Goal: Information Seeking & Learning: Check status

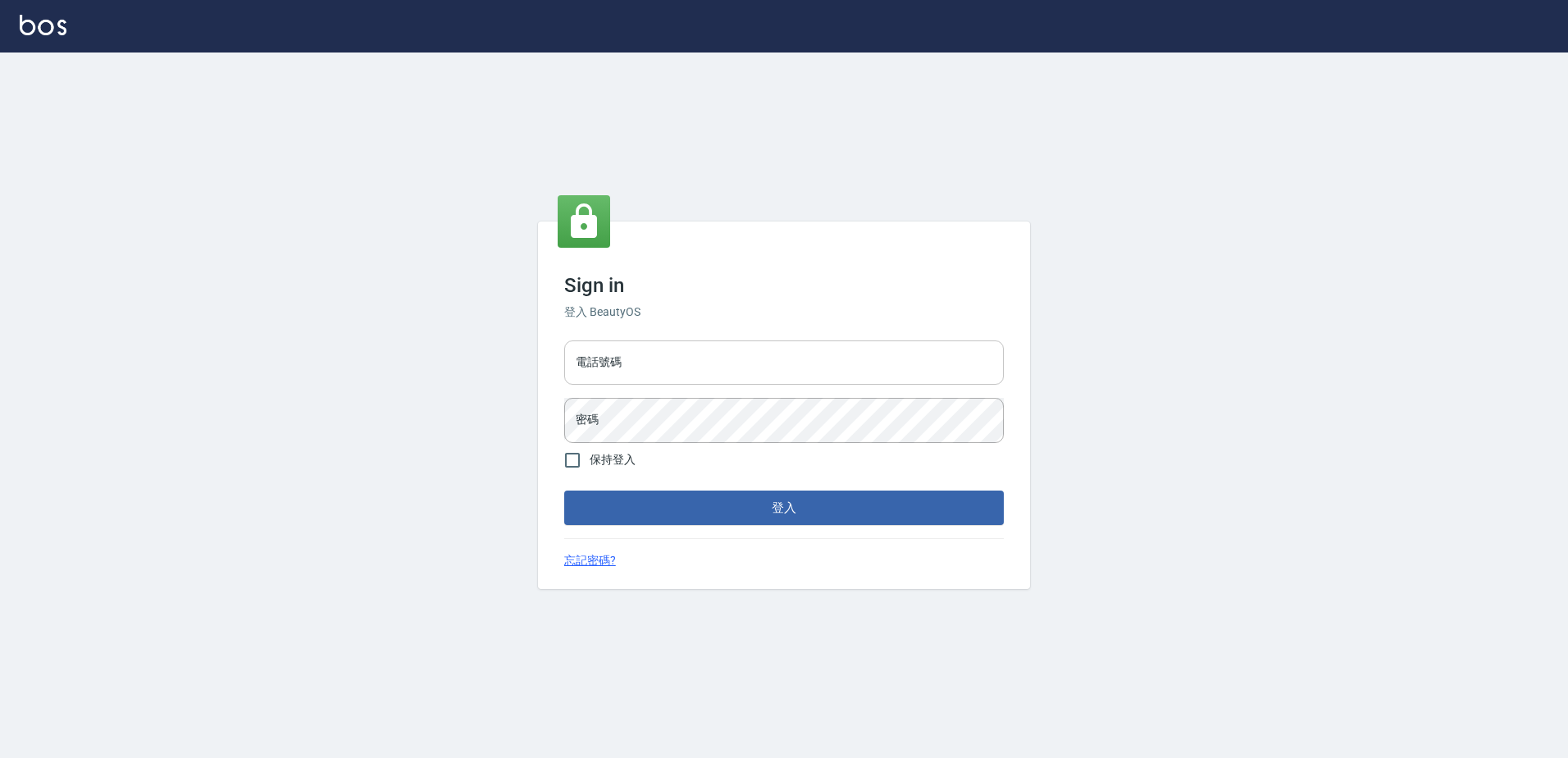
click at [685, 375] on input "電話號碼" at bounding box center [784, 362] width 439 height 44
type input "0426865599"
click at [564, 490] on button "登入" at bounding box center [784, 507] width 439 height 34
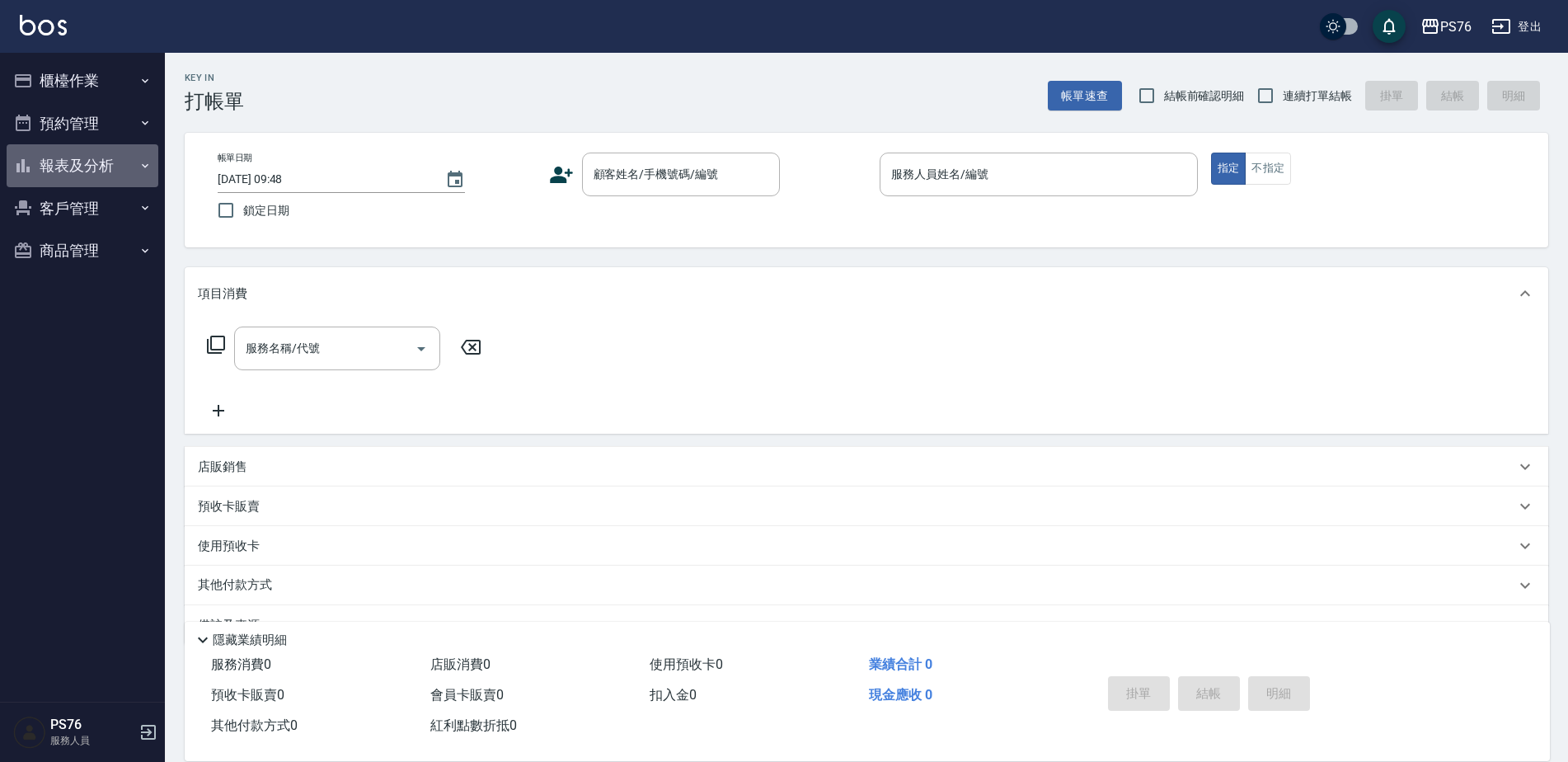
drag, startPoint x: 116, startPoint y: 183, endPoint x: 101, endPoint y: 222, distance: 41.8
click at [116, 184] on button "報表及分析" at bounding box center [82, 165] width 152 height 43
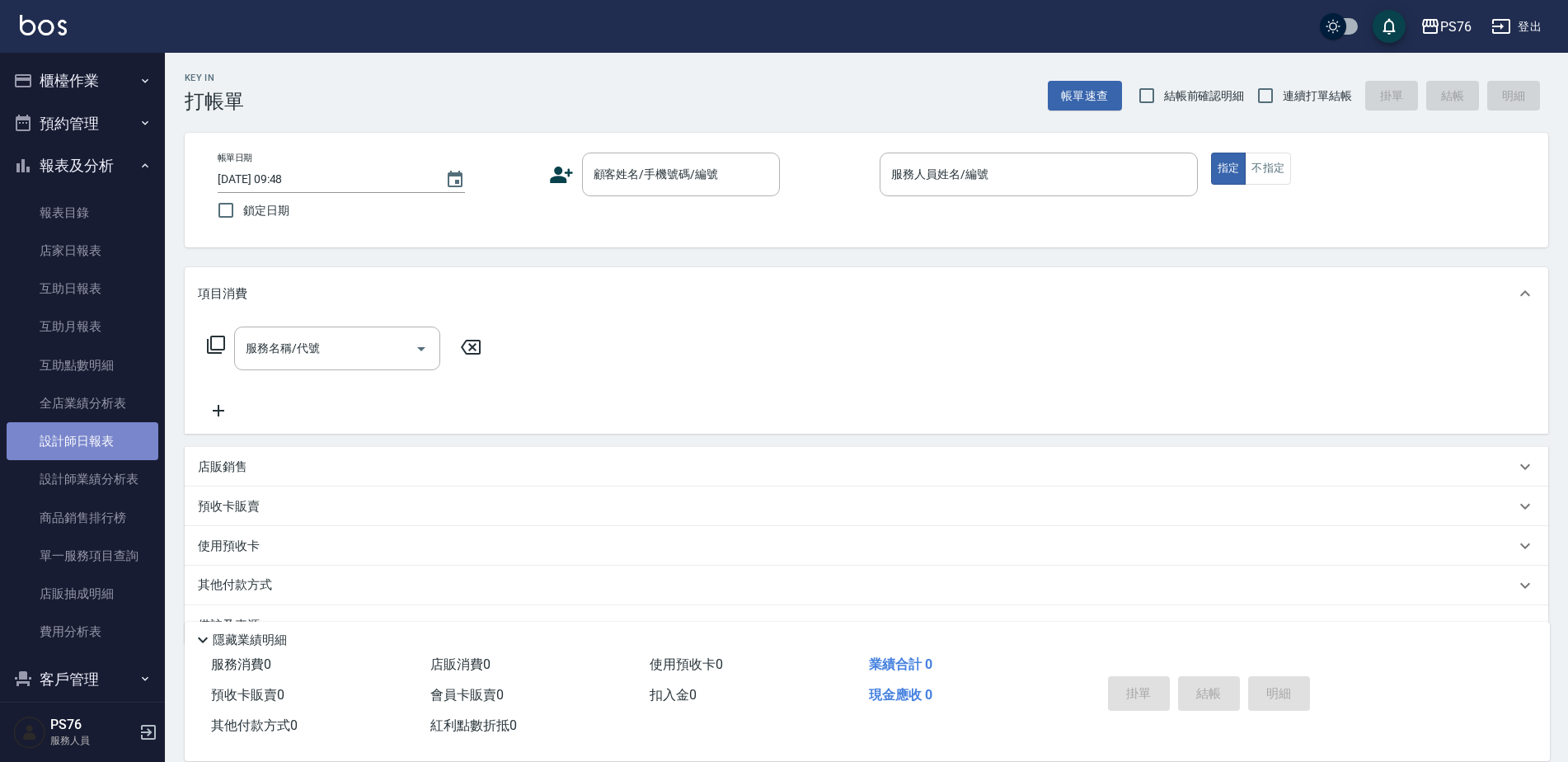
click at [105, 435] on link "設計師日報表" at bounding box center [82, 441] width 152 height 38
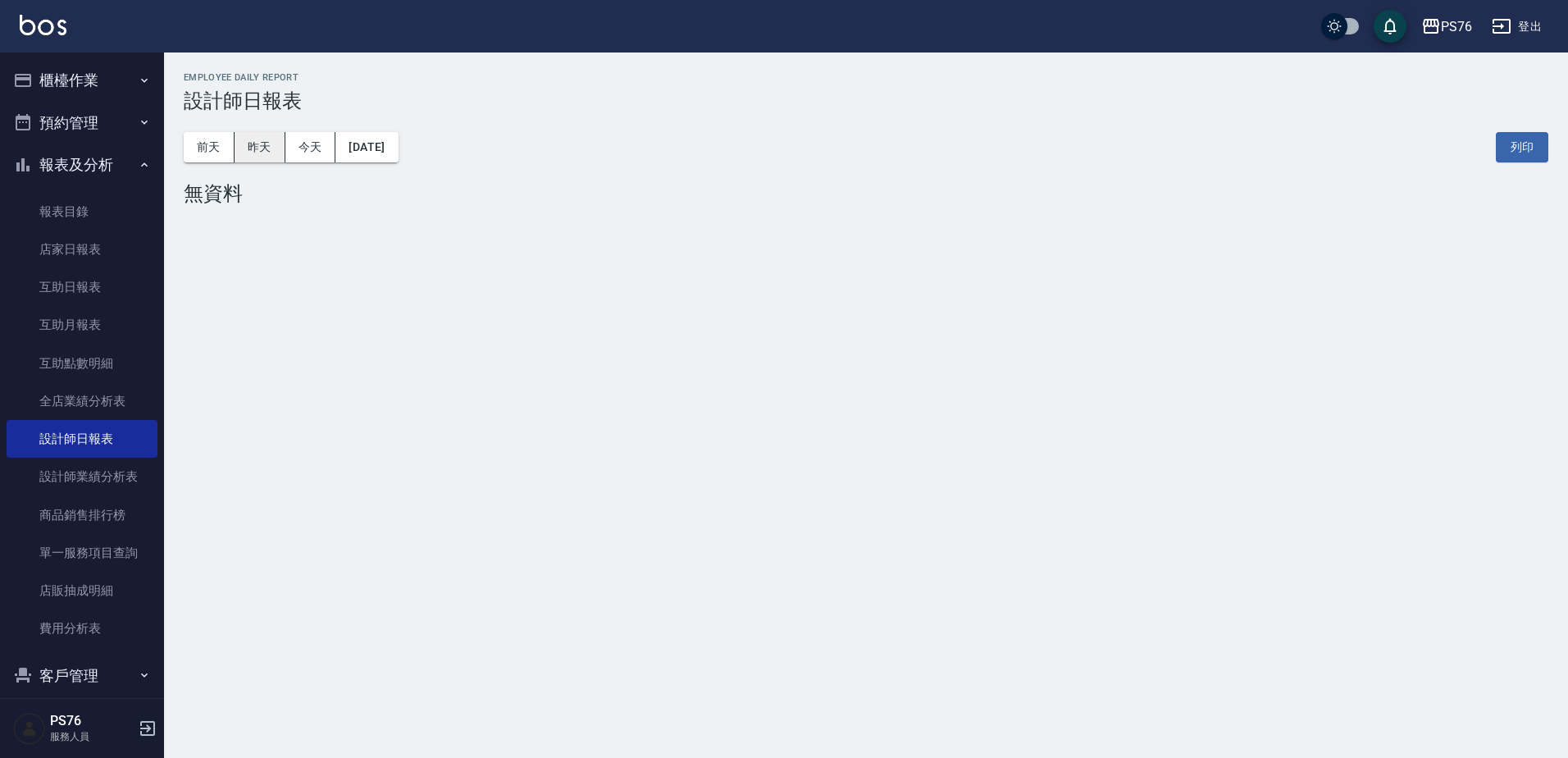
click at [265, 153] on button "昨天" at bounding box center [259, 147] width 51 height 30
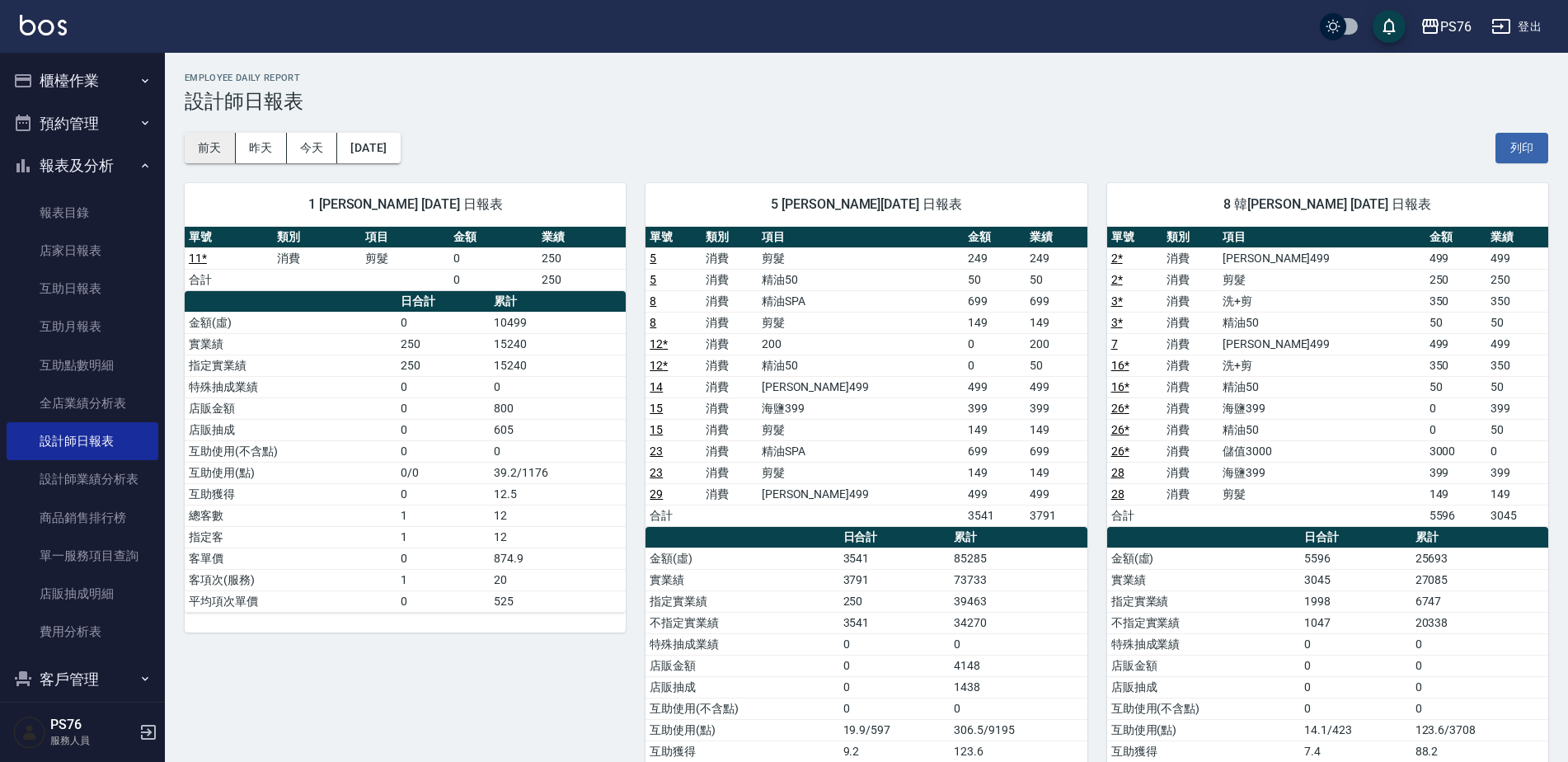
click at [199, 151] on button "前天" at bounding box center [210, 148] width 51 height 30
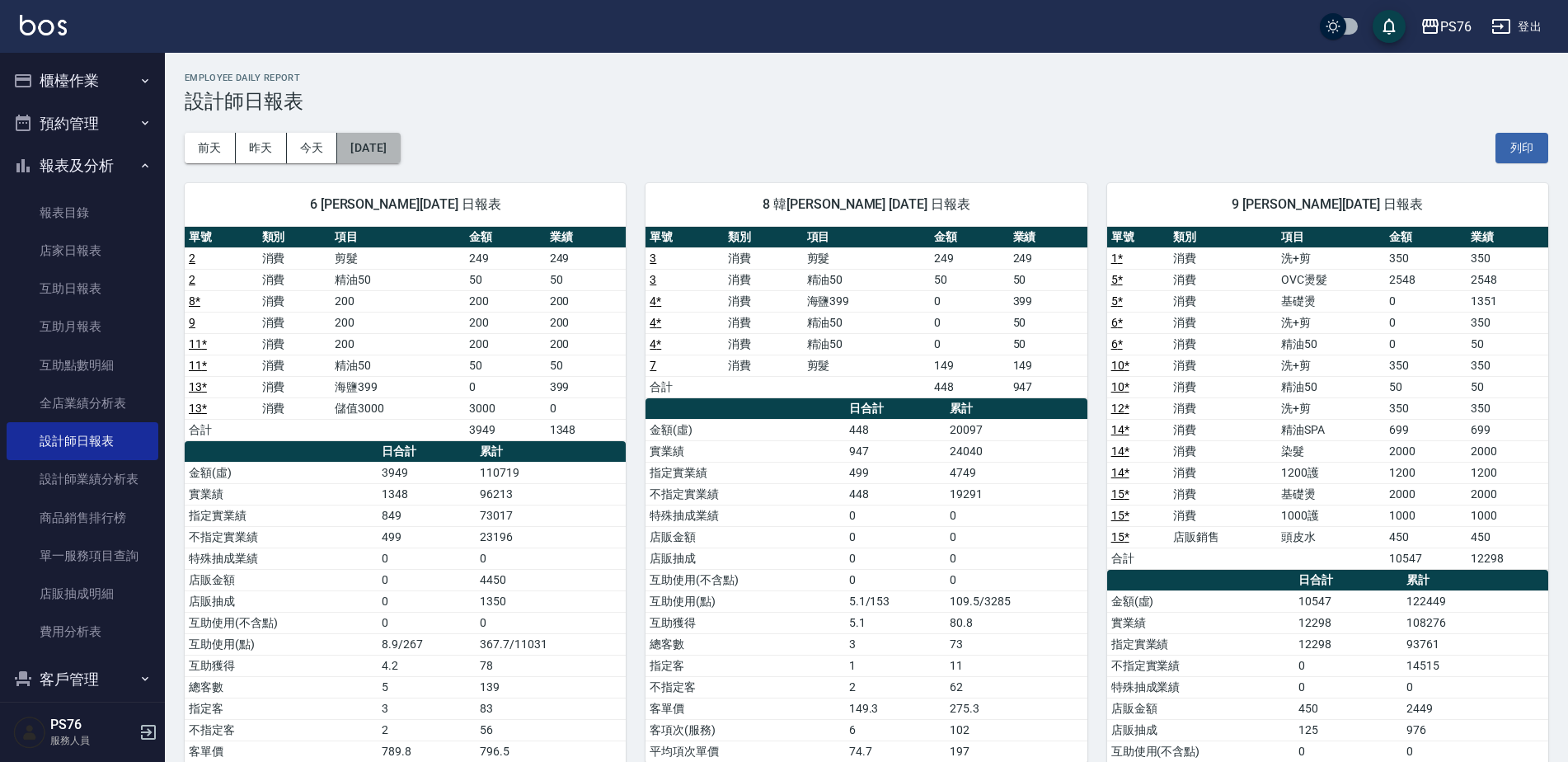
click at [394, 153] on button "[DATE]" at bounding box center [368, 148] width 63 height 30
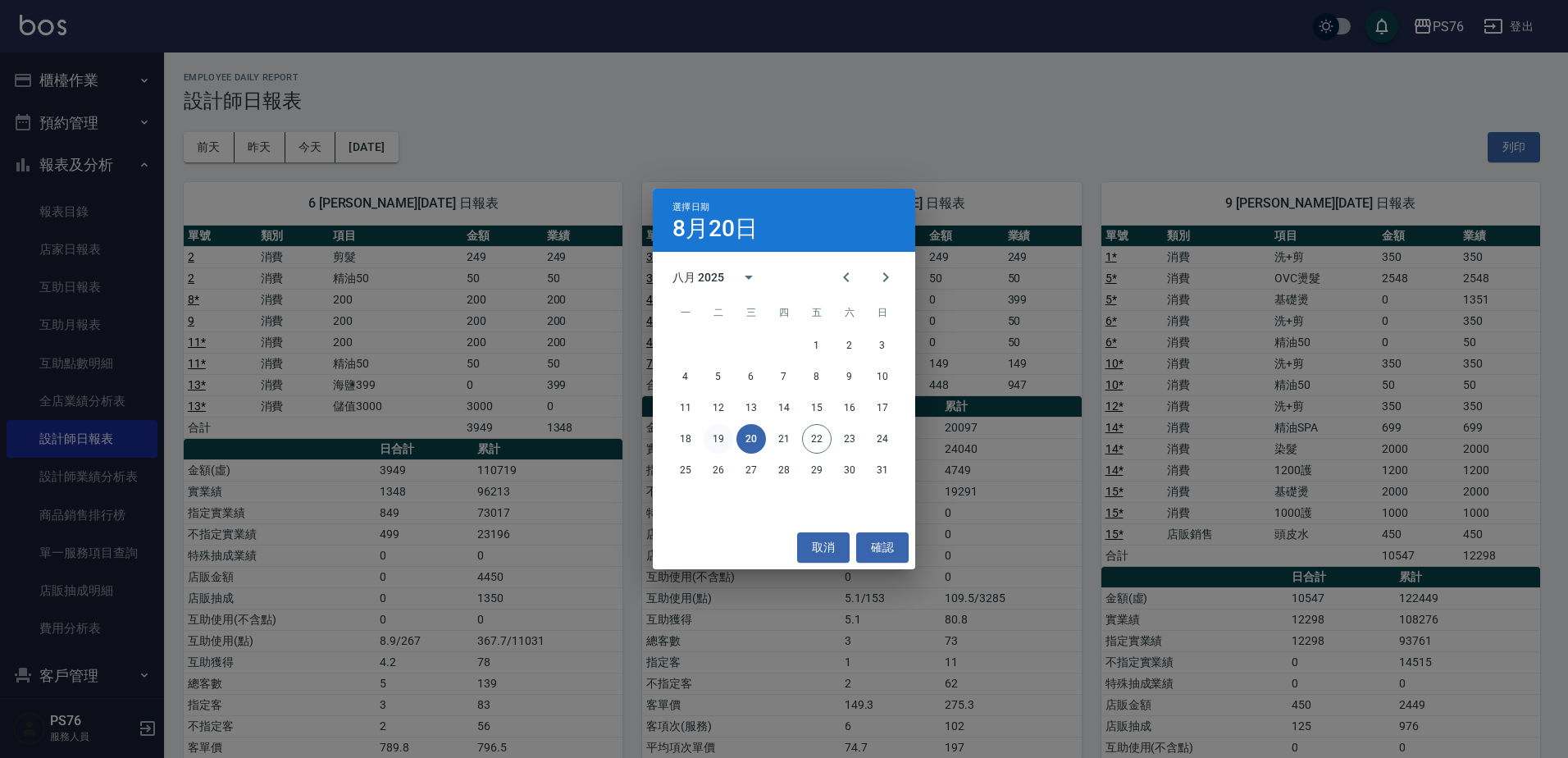
click at [722, 440] on button "19" at bounding box center [718, 439] width 29 height 29
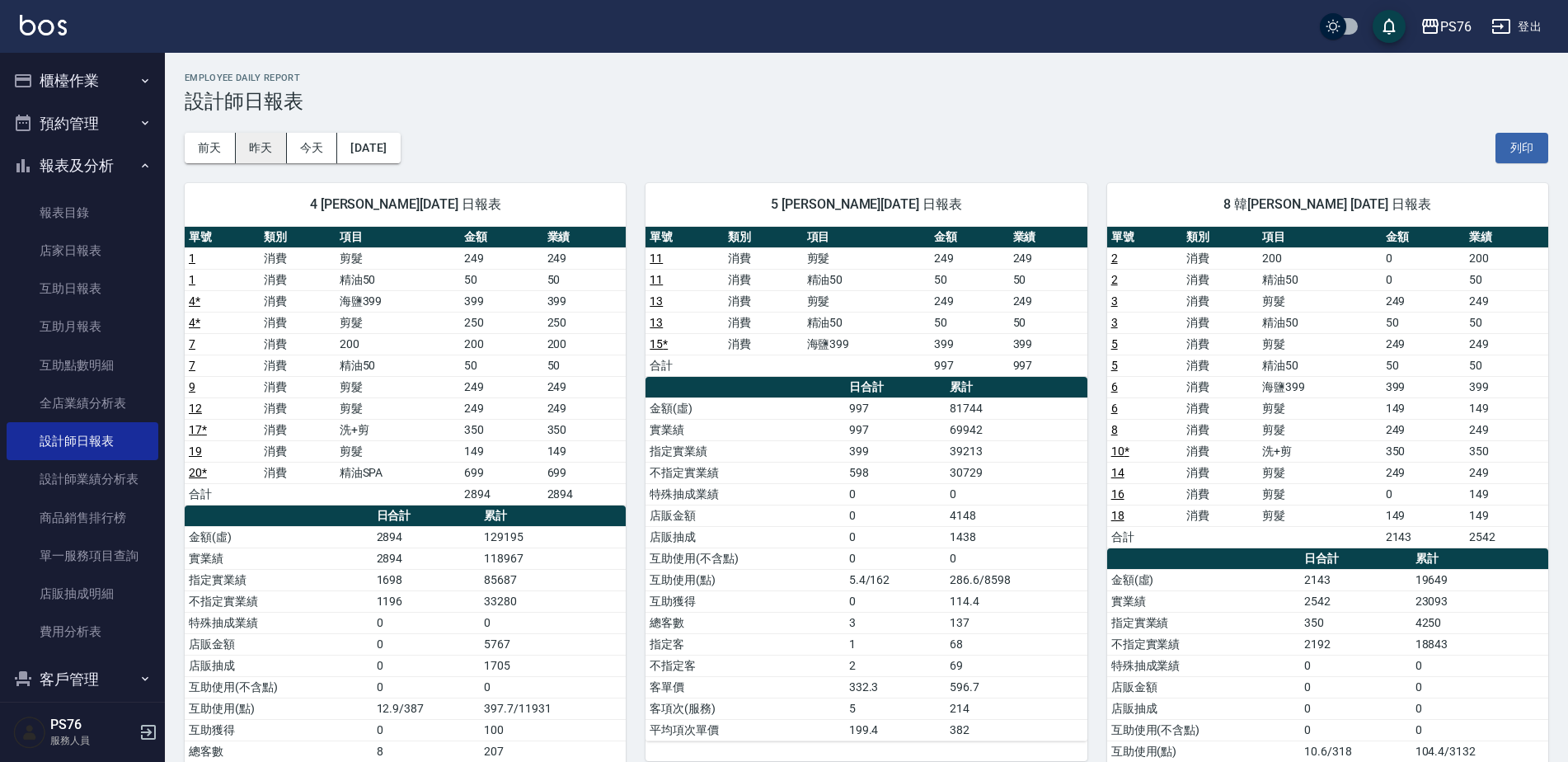
click at [250, 154] on button "昨天" at bounding box center [261, 148] width 51 height 30
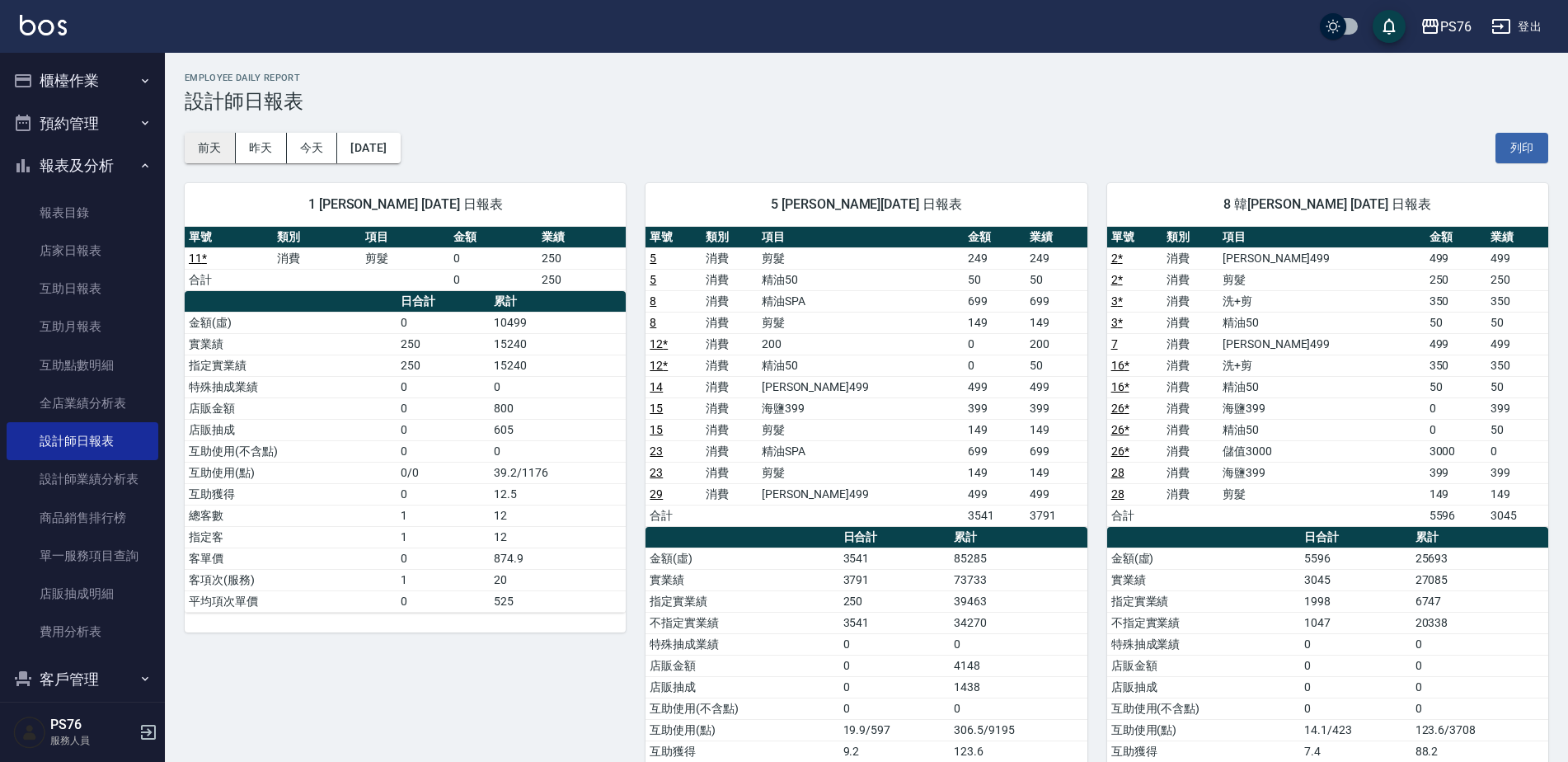
click at [218, 153] on button "前天" at bounding box center [210, 148] width 51 height 30
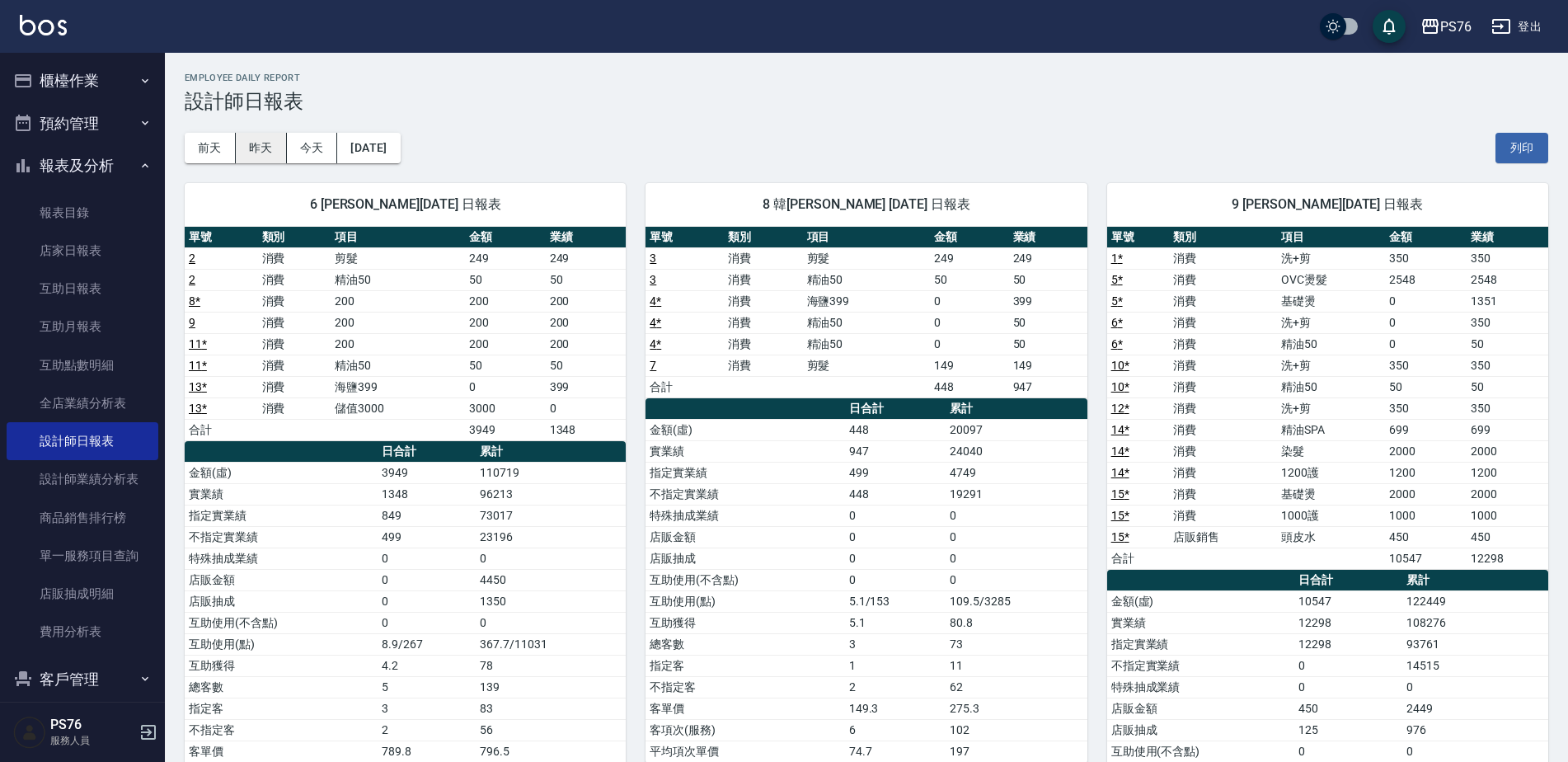
click at [266, 143] on button "昨天" at bounding box center [261, 148] width 51 height 30
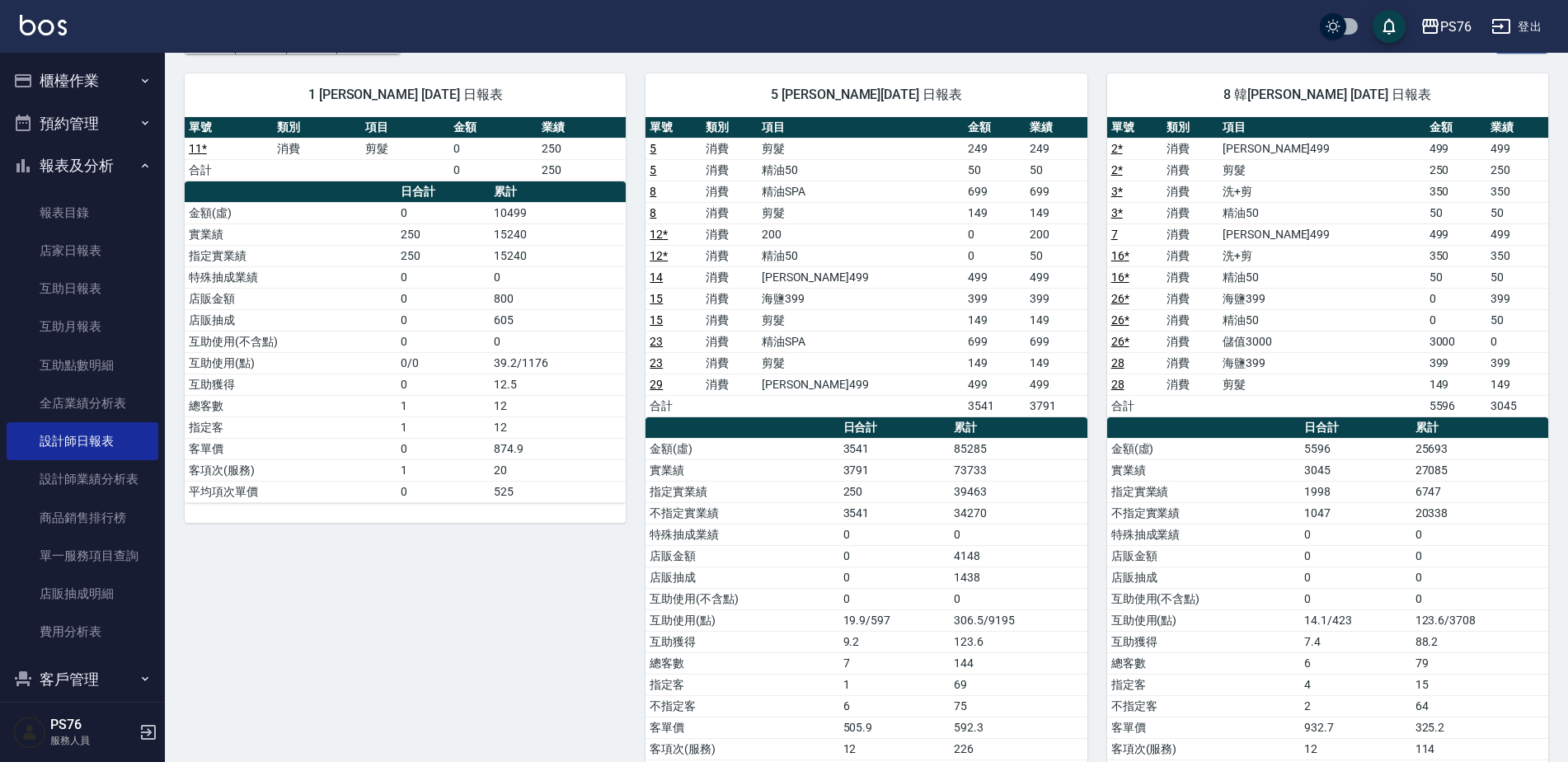
scroll to position [84, 0]
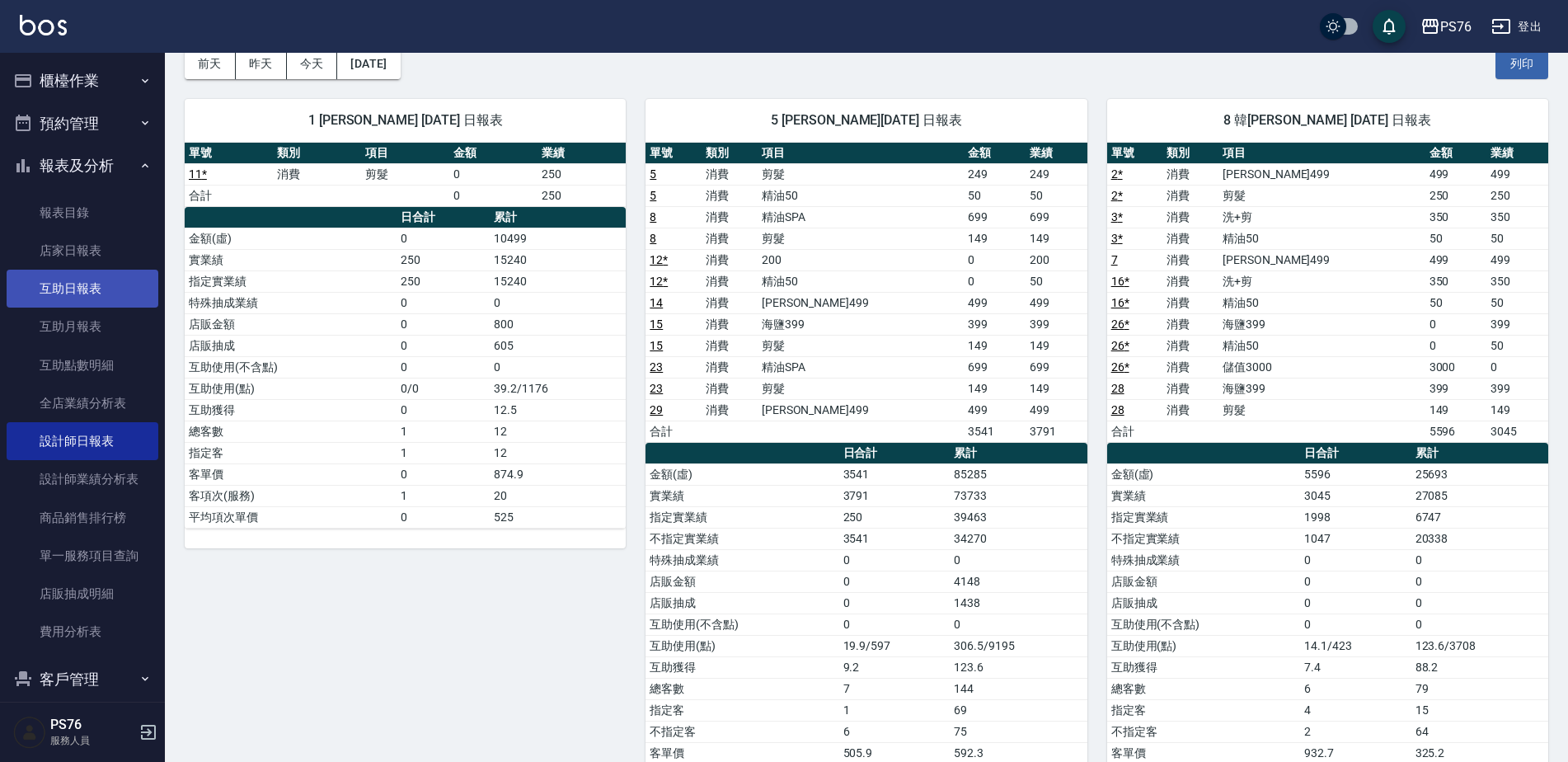
click at [65, 290] on link "互助日報表" at bounding box center [82, 288] width 152 height 38
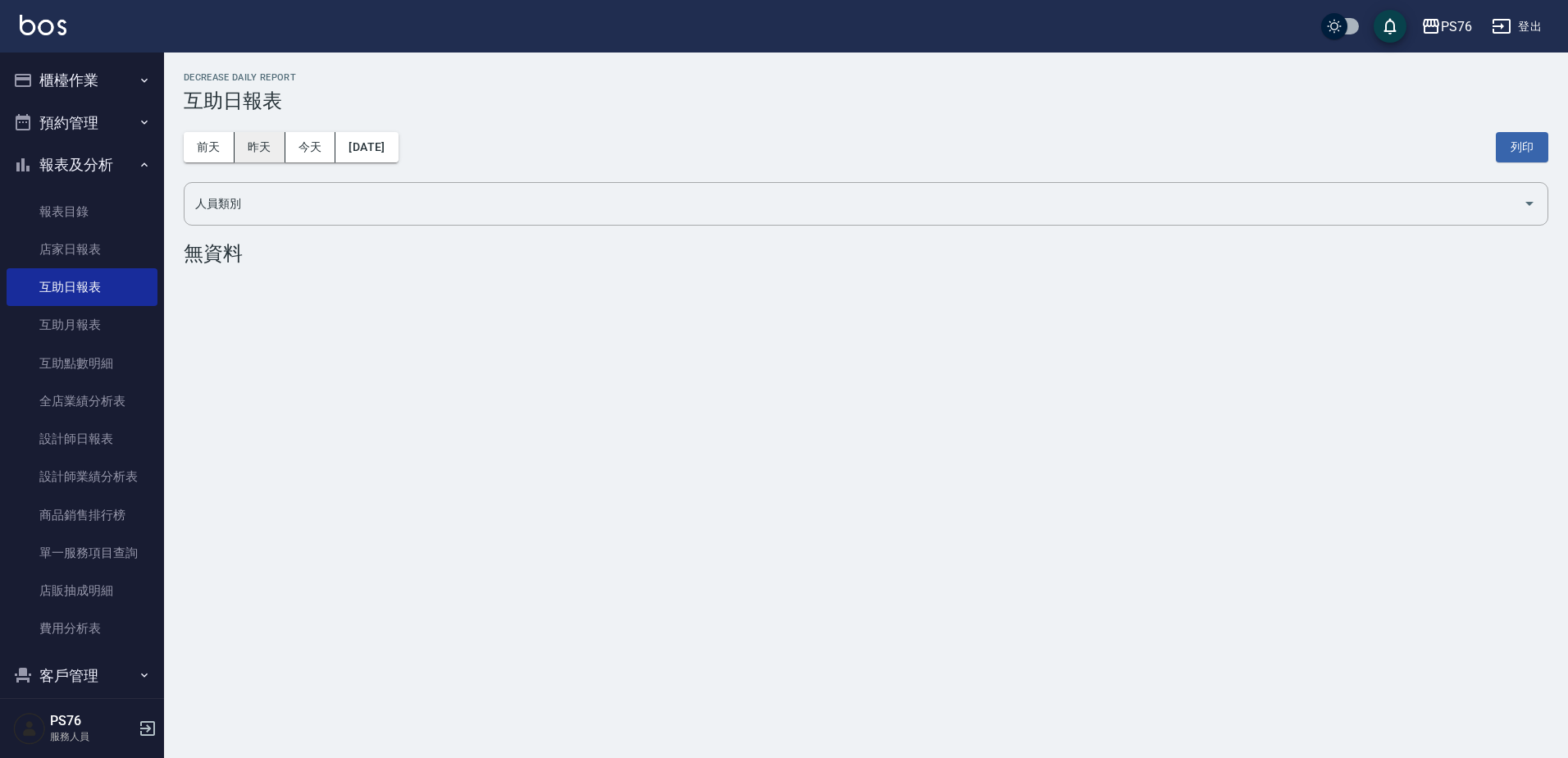
click at [263, 140] on button "昨天" at bounding box center [259, 147] width 51 height 30
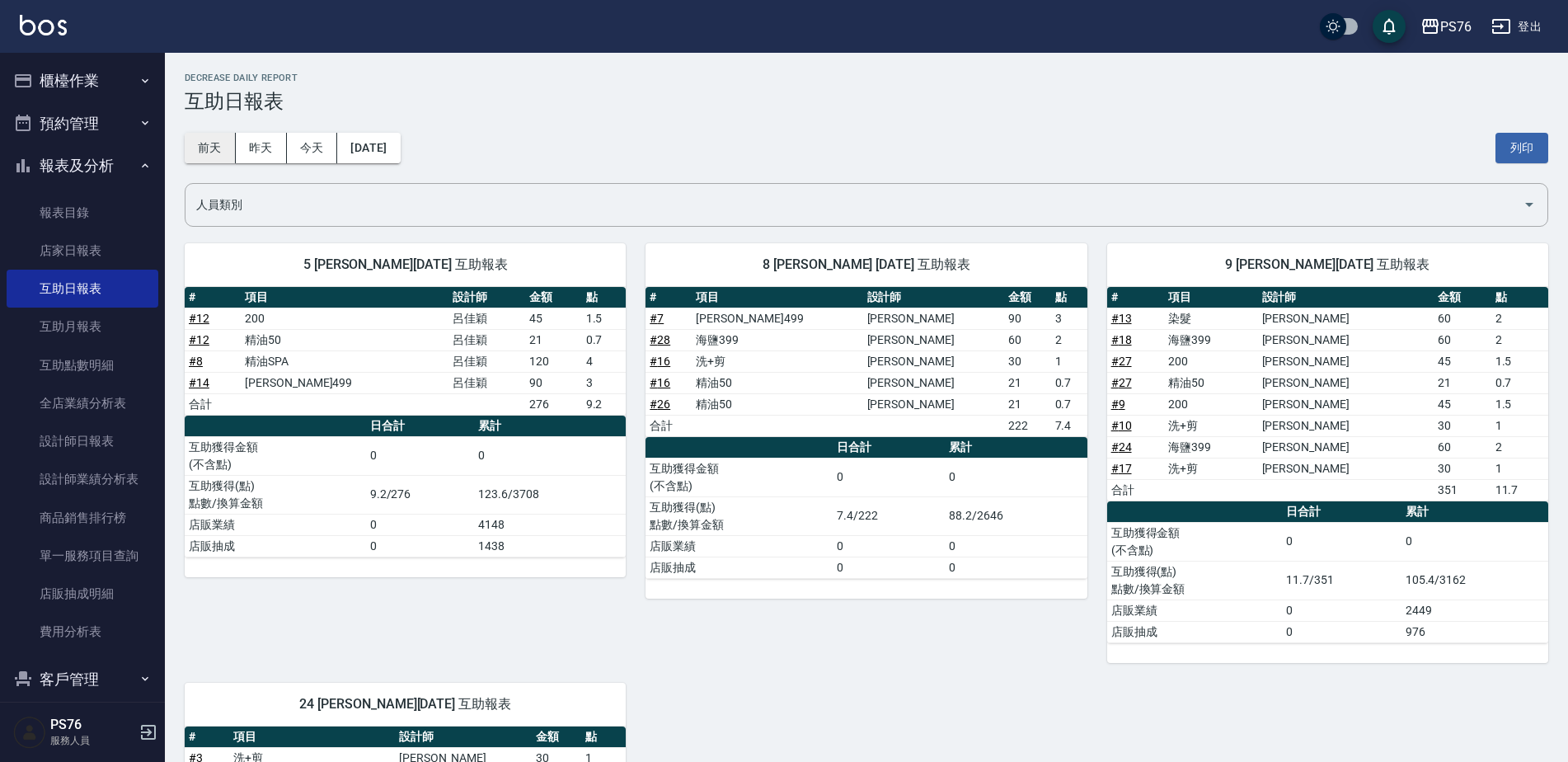
click at [194, 148] on button "前天" at bounding box center [210, 148] width 51 height 30
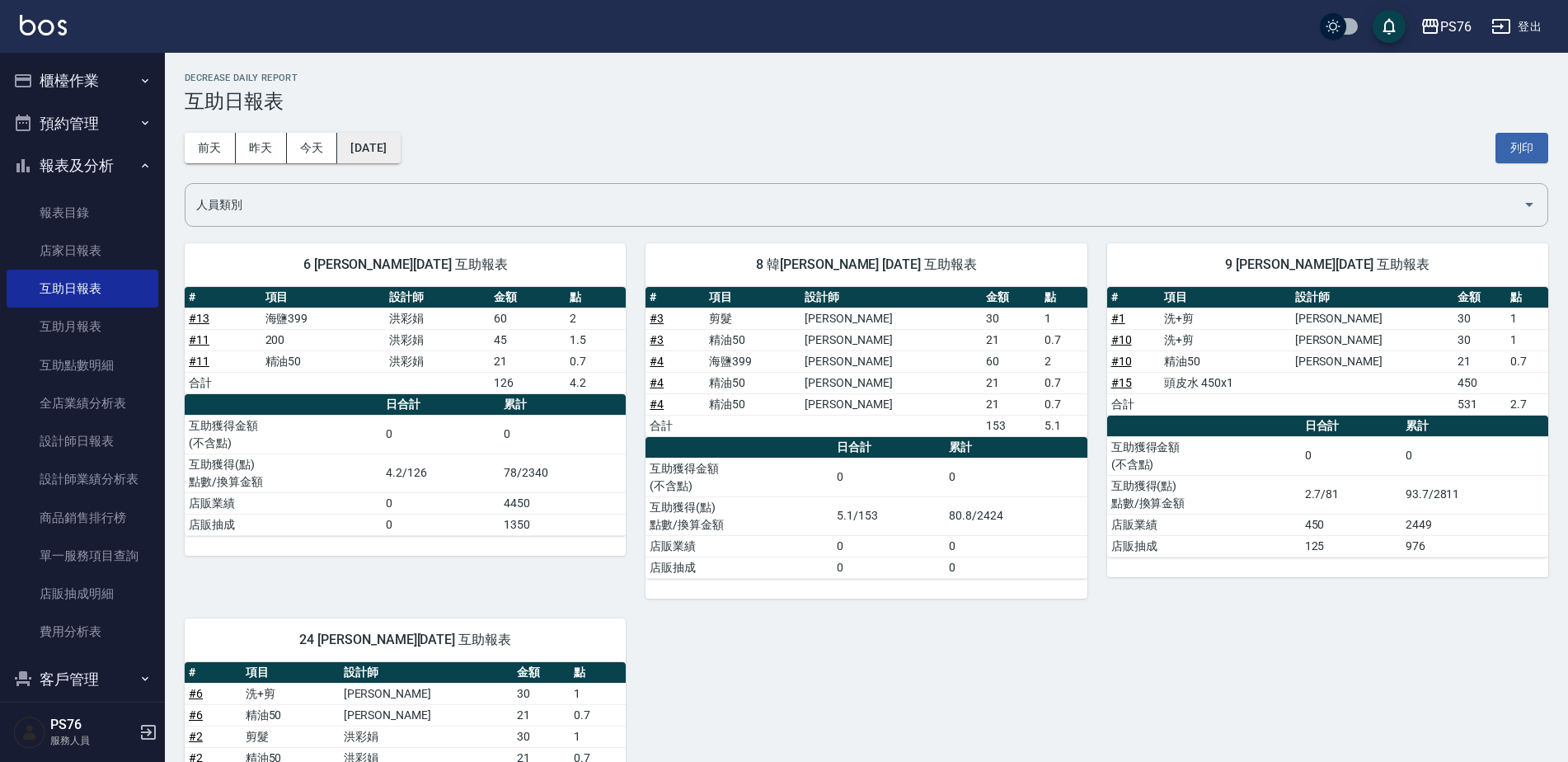
click at [397, 149] on button "[DATE]" at bounding box center [368, 148] width 63 height 30
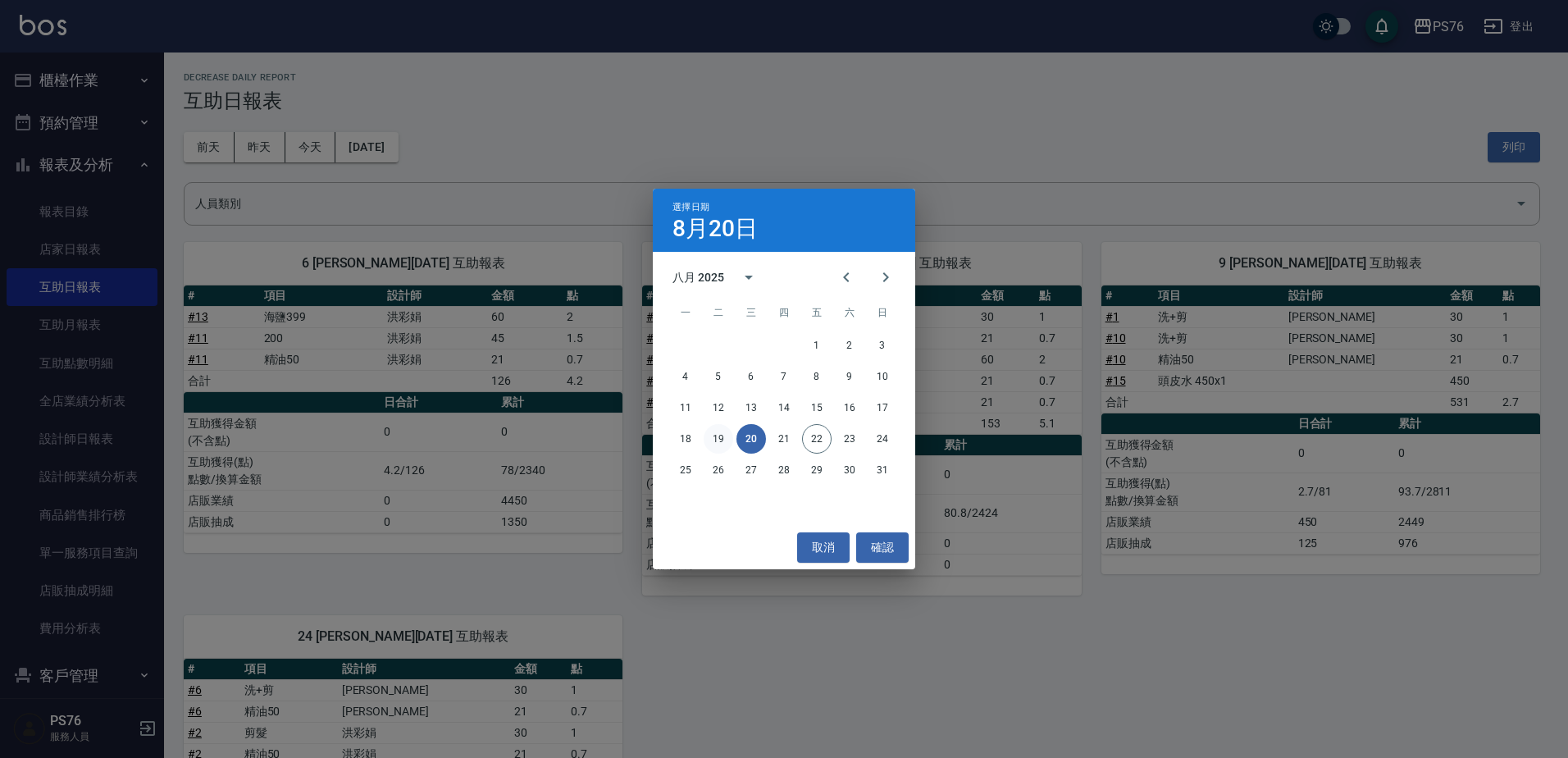
click at [714, 437] on button "19" at bounding box center [718, 439] width 29 height 29
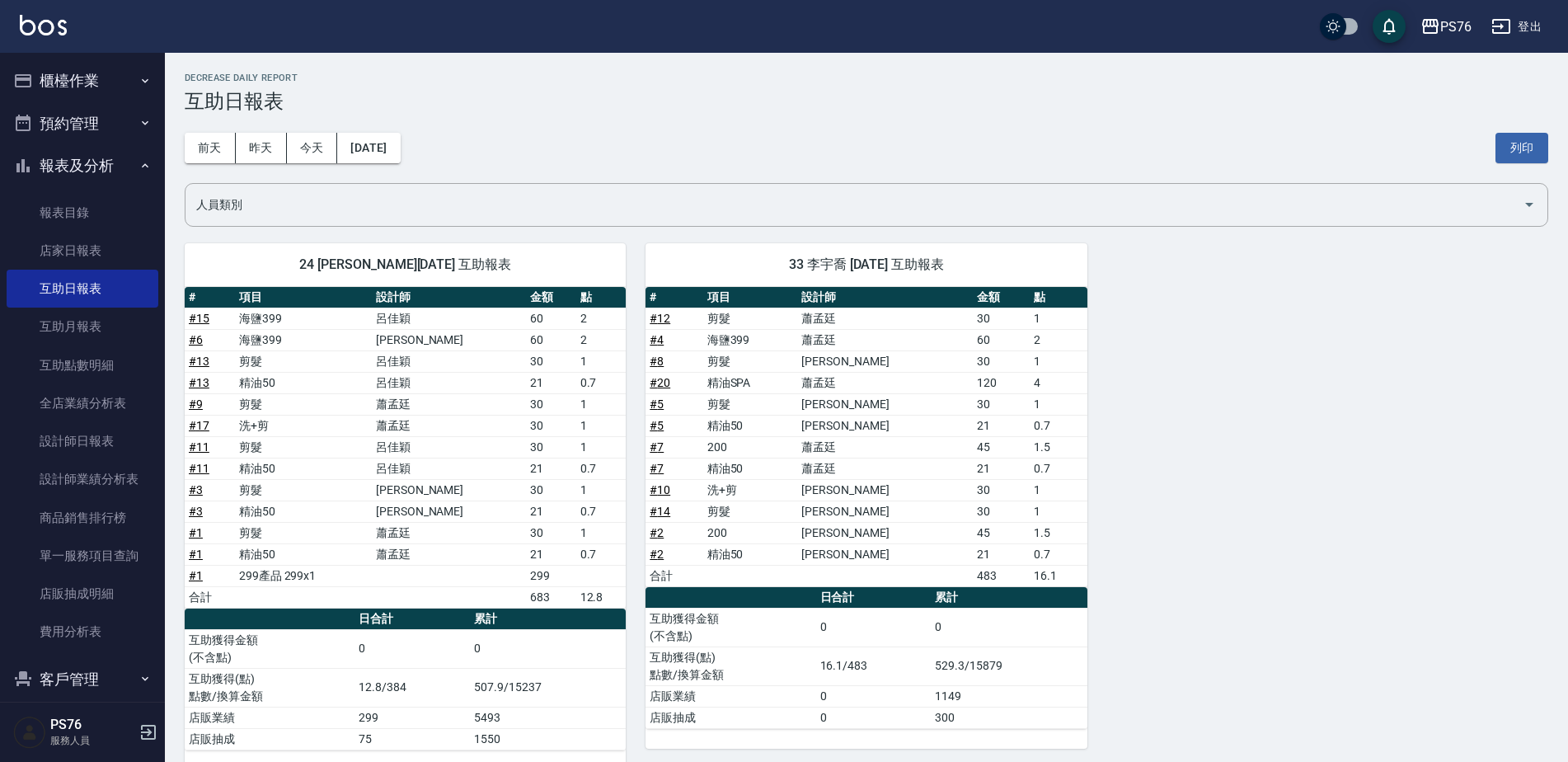
scroll to position [28, 0]
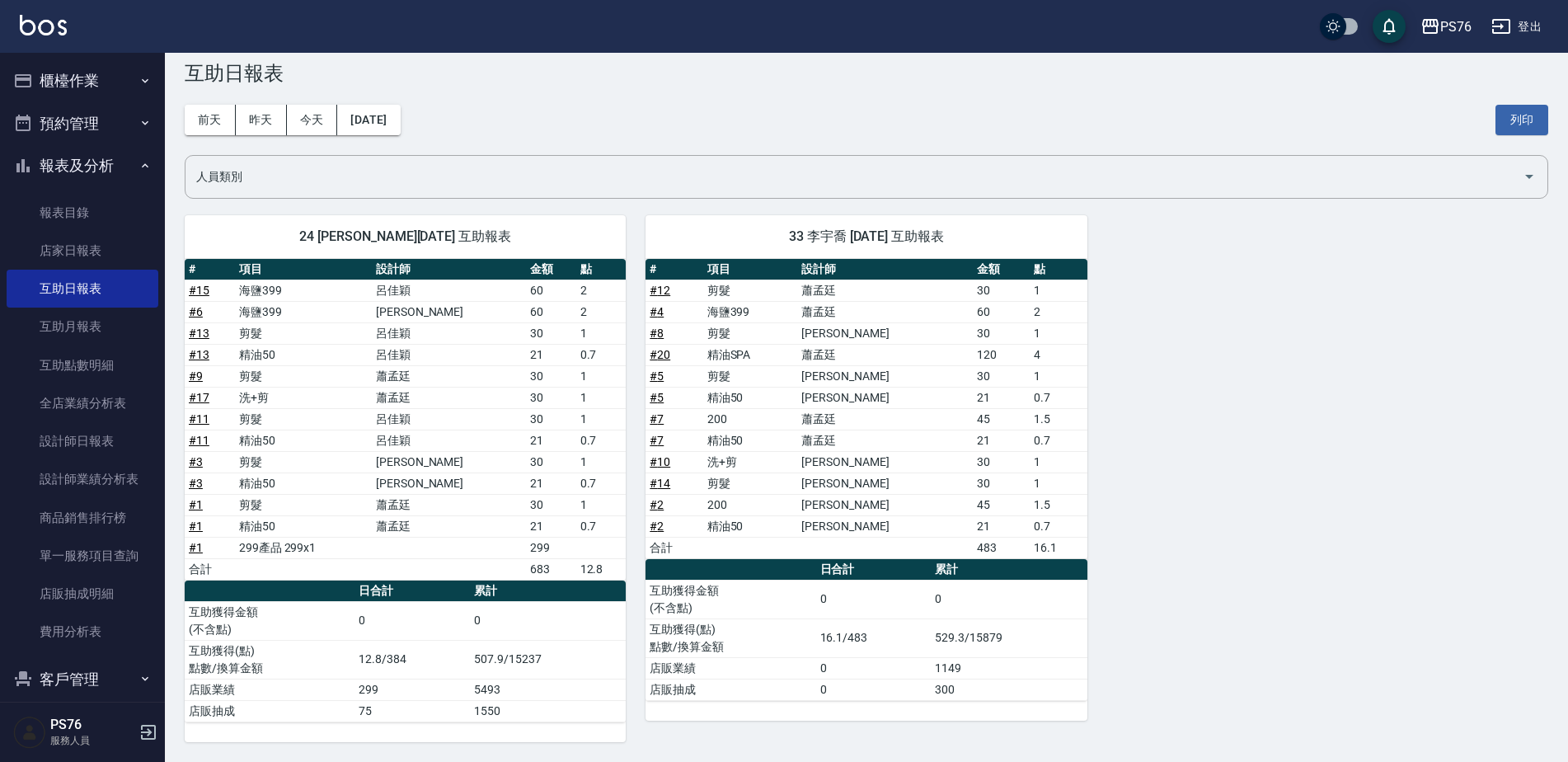
click at [1514, 25] on button "登出" at bounding box center [1517, 27] width 64 height 30
